Goal: Information Seeking & Learning: Learn about a topic

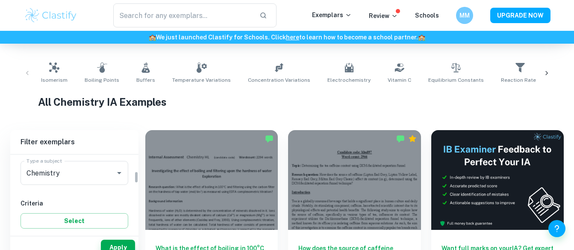
scroll to position [106, 0]
click at [118, 179] on div "Chemistry Type a subject" at bounding box center [75, 173] width 108 height 24
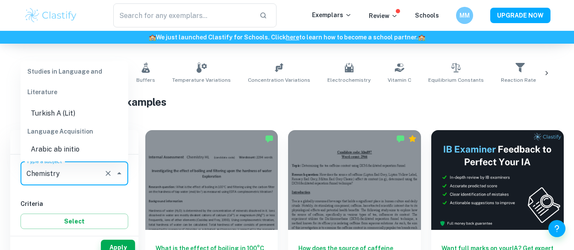
scroll to position [420, 0]
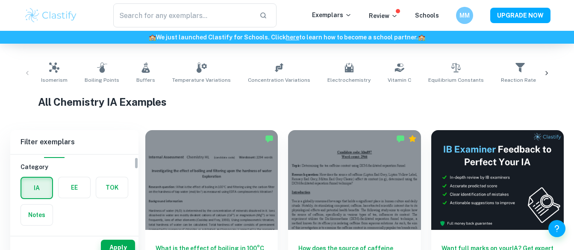
scroll to position [17, 0]
click at [73, 185] on label "button" at bounding box center [75, 187] width 32 height 21
click at [0, 0] on input "radio" at bounding box center [0, 0] width 0 height 0
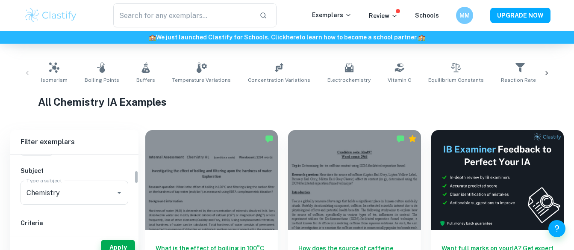
scroll to position [95, 0]
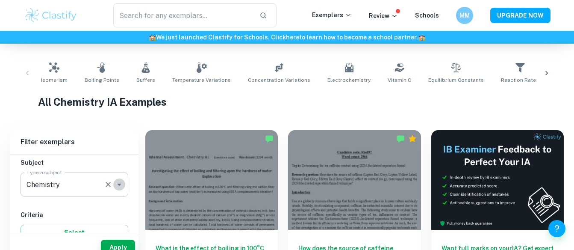
click at [114, 185] on button "Open" at bounding box center [119, 184] width 12 height 12
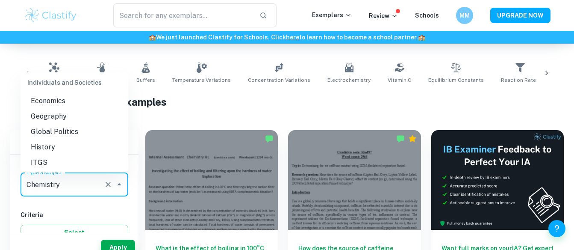
scroll to position [787, 0]
click at [44, 155] on li "History" at bounding box center [75, 147] width 108 height 15
type input "History"
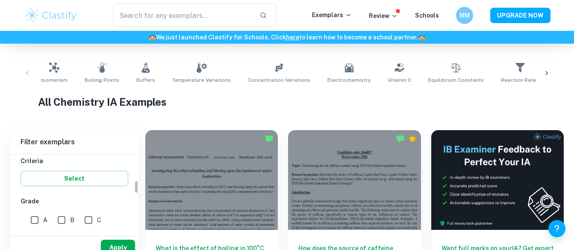
scroll to position [149, 0]
click at [118, 244] on button "Apply" at bounding box center [118, 246] width 34 height 15
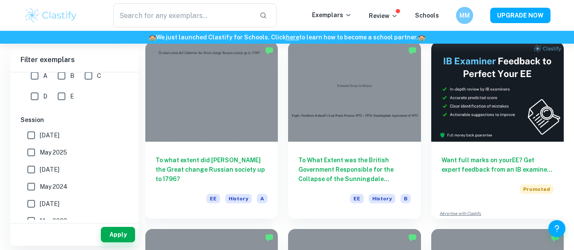
scroll to position [67, 0]
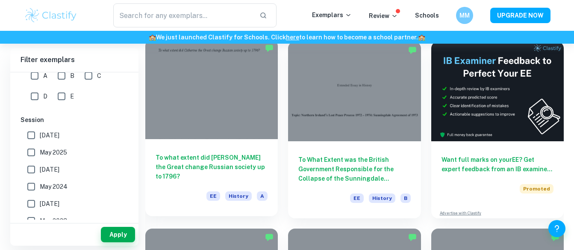
click at [213, 159] on h6 "To what extent did [PERSON_NAME] the Great change Russian society up to 1796?" at bounding box center [212, 167] width 112 height 28
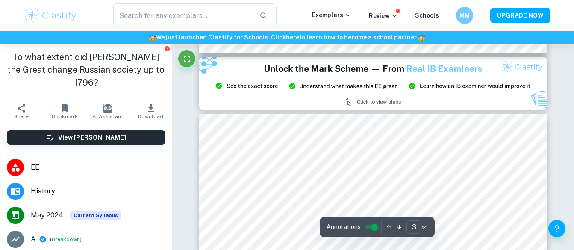
scroll to position [1046, 0]
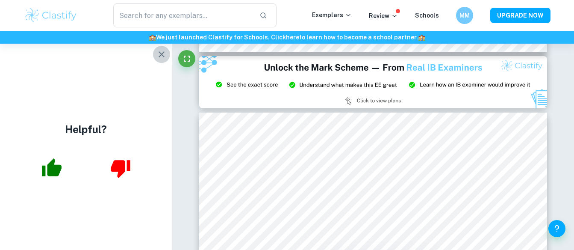
click at [162, 53] on icon "button" at bounding box center [162, 54] width 6 height 6
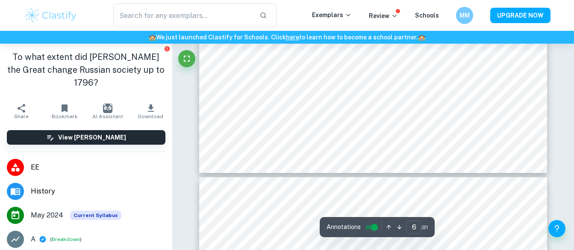
scroll to position [2619, 0]
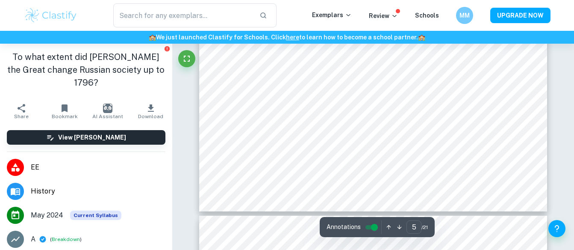
type input "6"
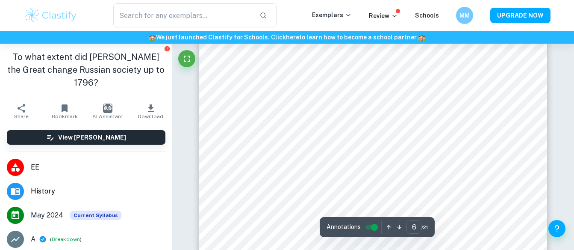
scroll to position [2738, 0]
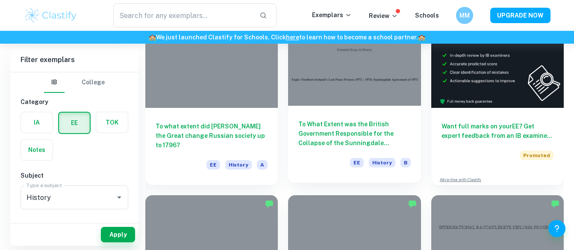
scroll to position [99, 0]
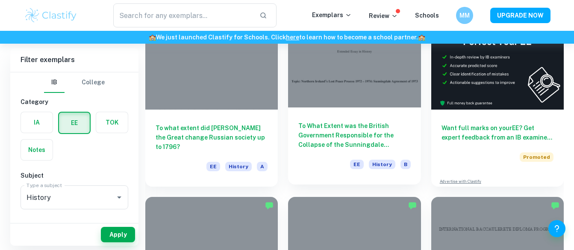
click at [334, 147] on h6 "To What Extent was the British Government Responsible for the Collapse of the S…" at bounding box center [354, 135] width 112 height 28
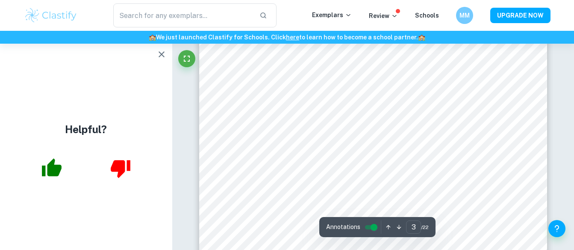
scroll to position [1212, 0]
click at [159, 51] on icon "button" at bounding box center [161, 54] width 10 height 10
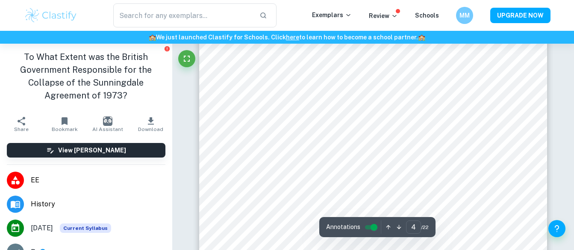
scroll to position [1613, 0]
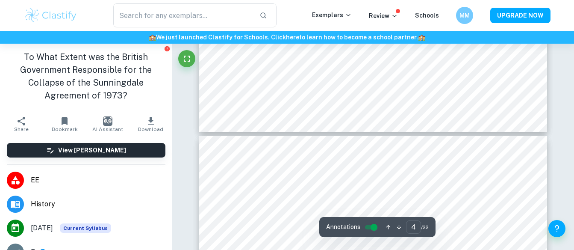
type input "5"
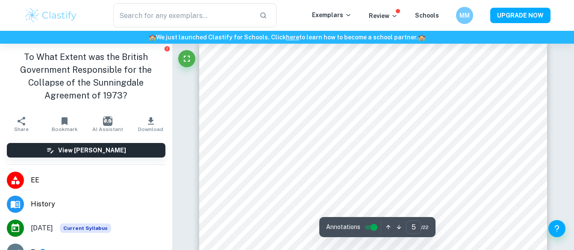
scroll to position [1945, 0]
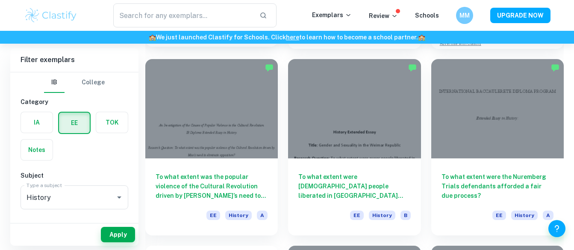
scroll to position [237, 0]
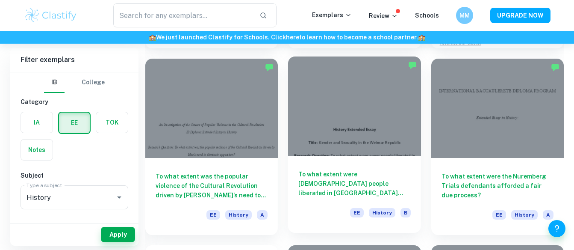
click at [382, 190] on h6 "To what extent were [DEMOGRAPHIC_DATA] people liberated in [GEOGRAPHIC_DATA] [G…" at bounding box center [354, 183] width 112 height 28
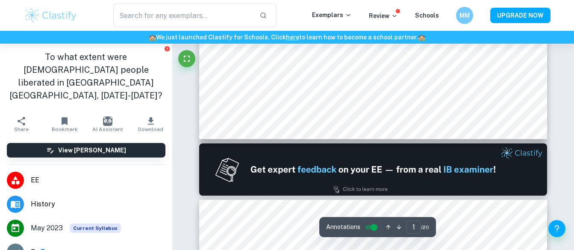
scroll to position [406, 0]
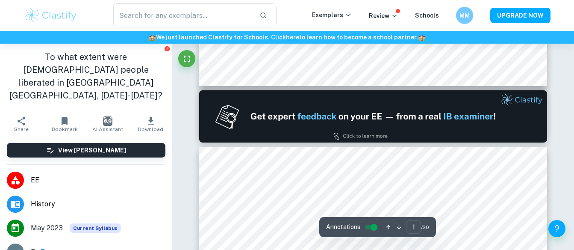
type input "2"
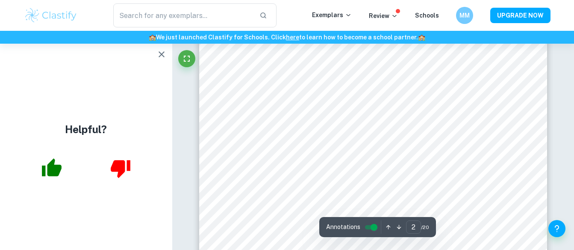
scroll to position [580, 0]
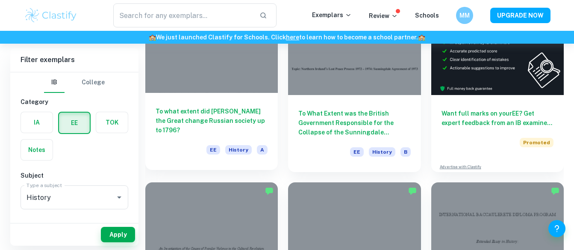
scroll to position [114, 0]
click at [226, 112] on h6 "To what extent did [PERSON_NAME] the Great change Russian society up to 1796?" at bounding box center [212, 120] width 112 height 28
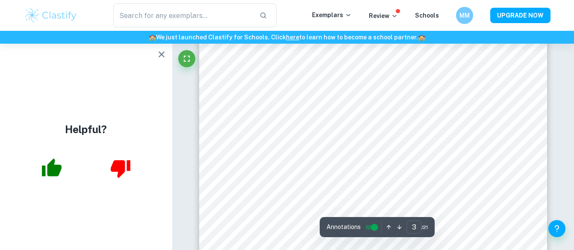
scroll to position [1185, 0]
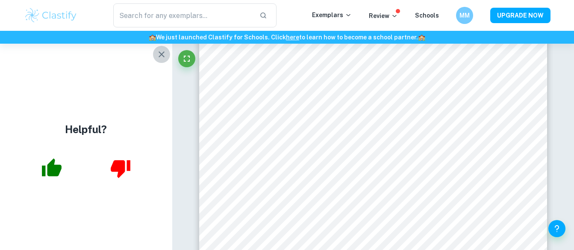
click at [162, 53] on icon "button" at bounding box center [162, 54] width 6 height 6
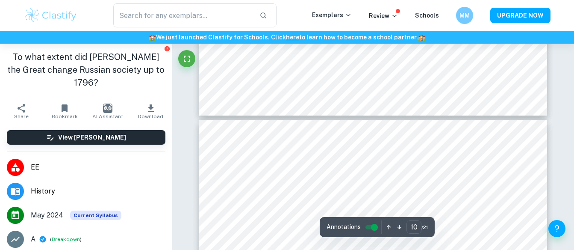
scroll to position [4572, 0]
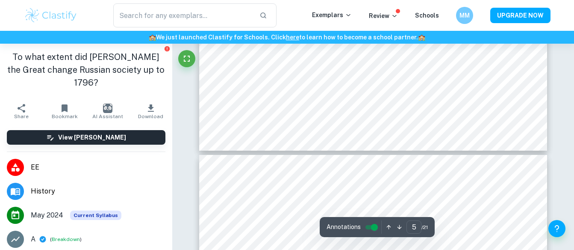
type input "4"
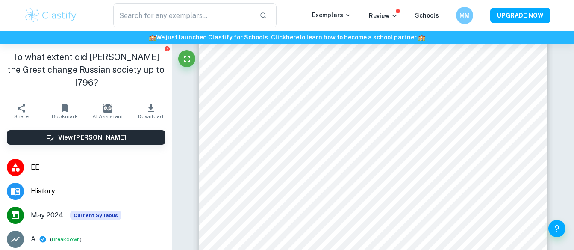
scroll to position [1636, 0]
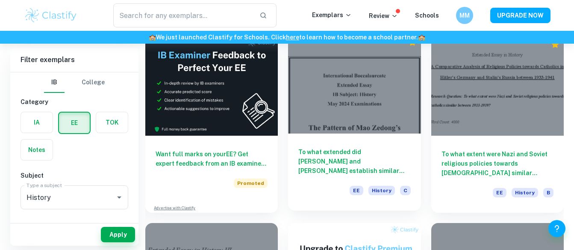
scroll to position [1192, 0]
click at [326, 156] on h6 "To what extended did [PERSON_NAME] and [PERSON_NAME] establish similar policies…" at bounding box center [354, 161] width 112 height 28
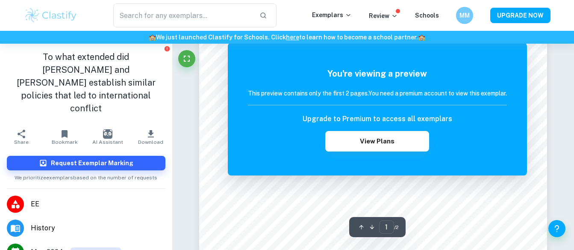
scroll to position [37, 0]
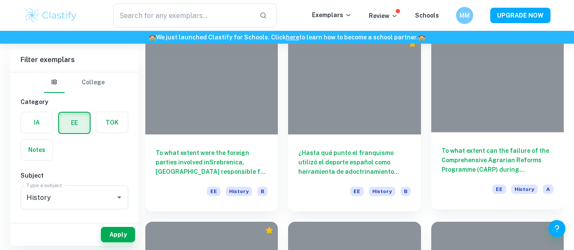
scroll to position [2499, 0]
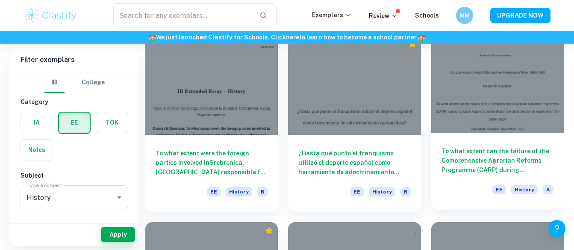
click at [496, 162] on h6 "To what extent can the failure of the Comprehensive Agrarian Reforms Programme …" at bounding box center [497, 160] width 112 height 28
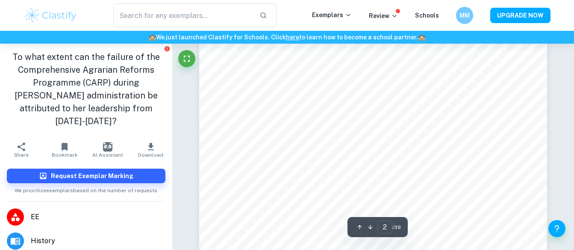
scroll to position [702, 0]
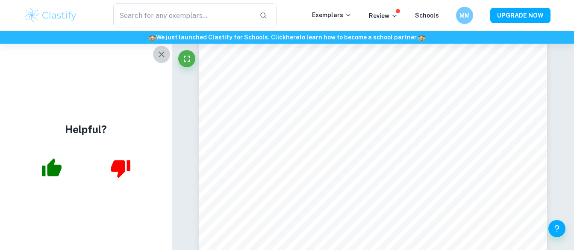
click at [166, 53] on icon "button" at bounding box center [161, 54] width 10 height 10
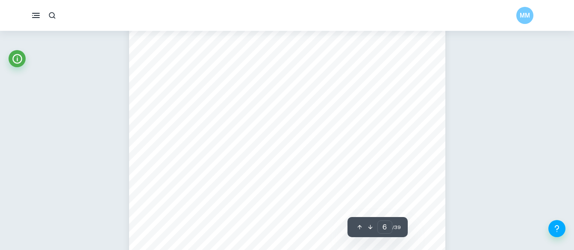
scroll to position [2377, 0]
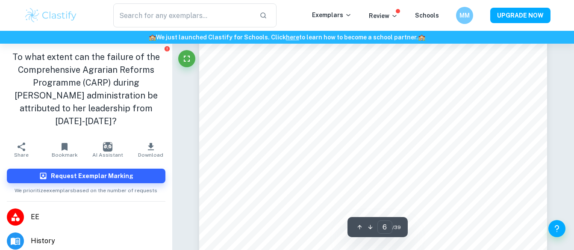
type input "5"
